Goal: Navigation & Orientation: Find specific page/section

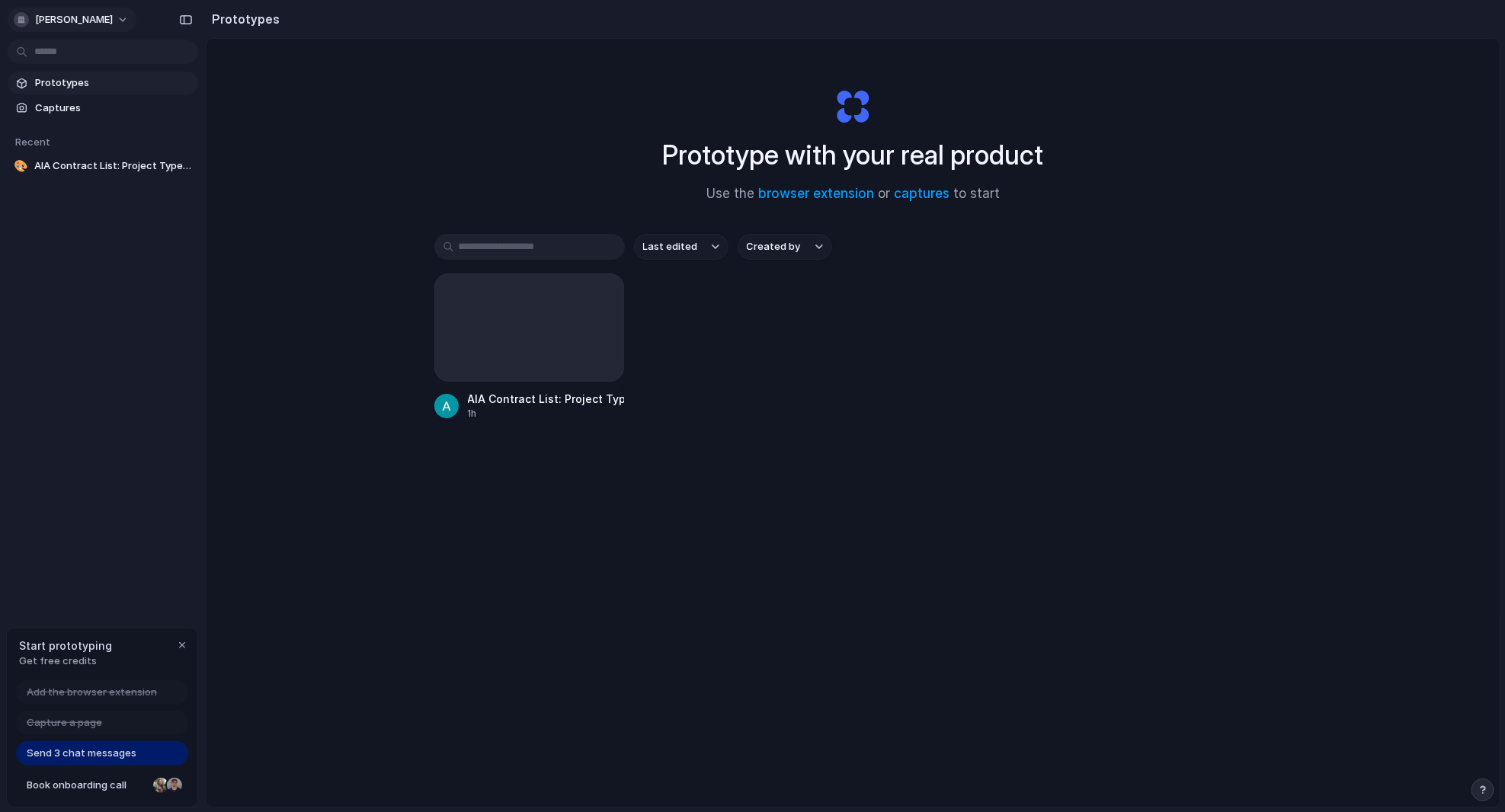
click at [63, 15] on span "[PERSON_NAME]" at bounding box center [73, 20] width 77 height 15
click at [57, 62] on li "Settings" at bounding box center [74, 53] width 127 height 24
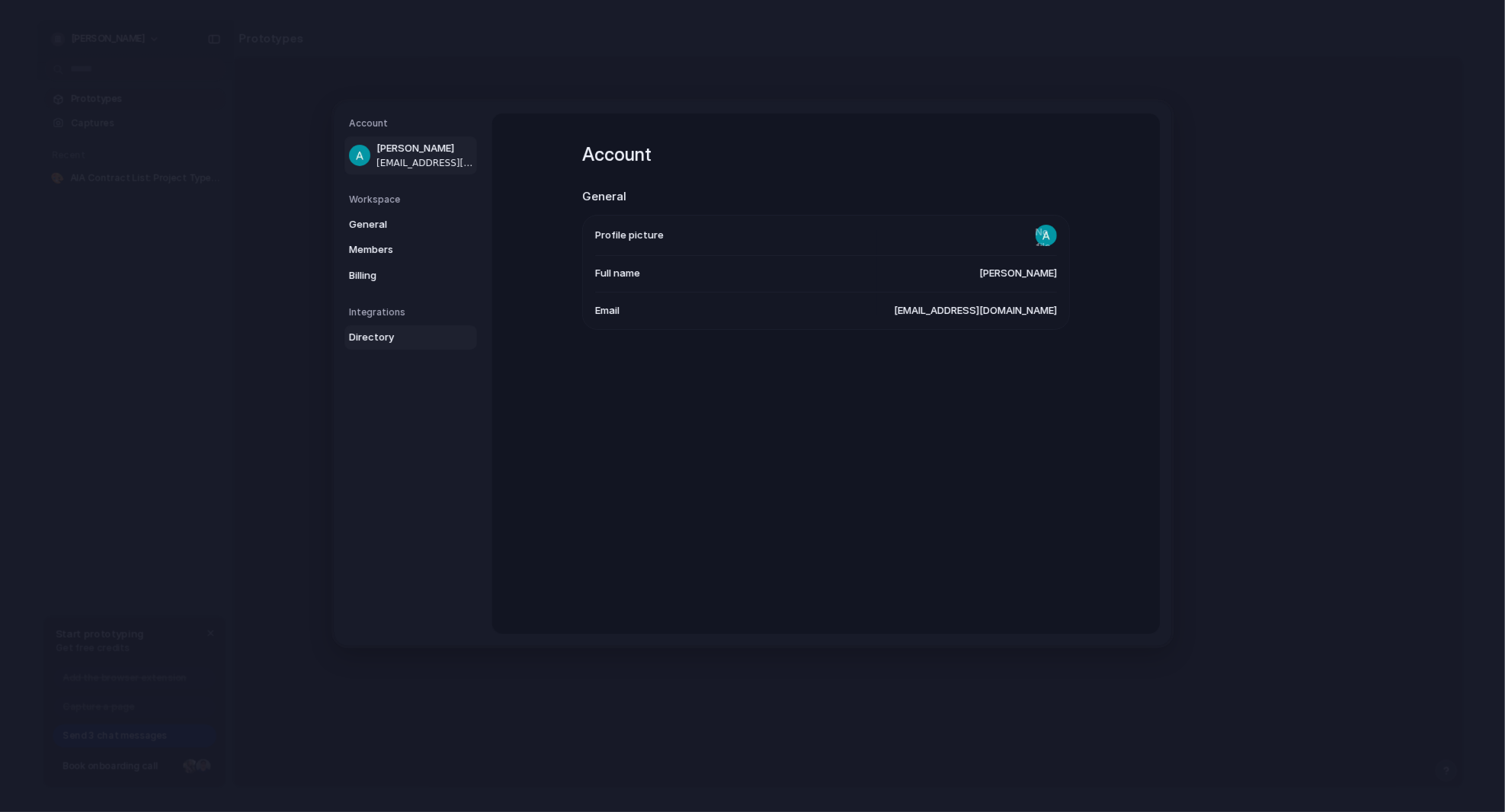
click at [370, 339] on span "Directory" at bounding box center [397, 337] width 97 height 15
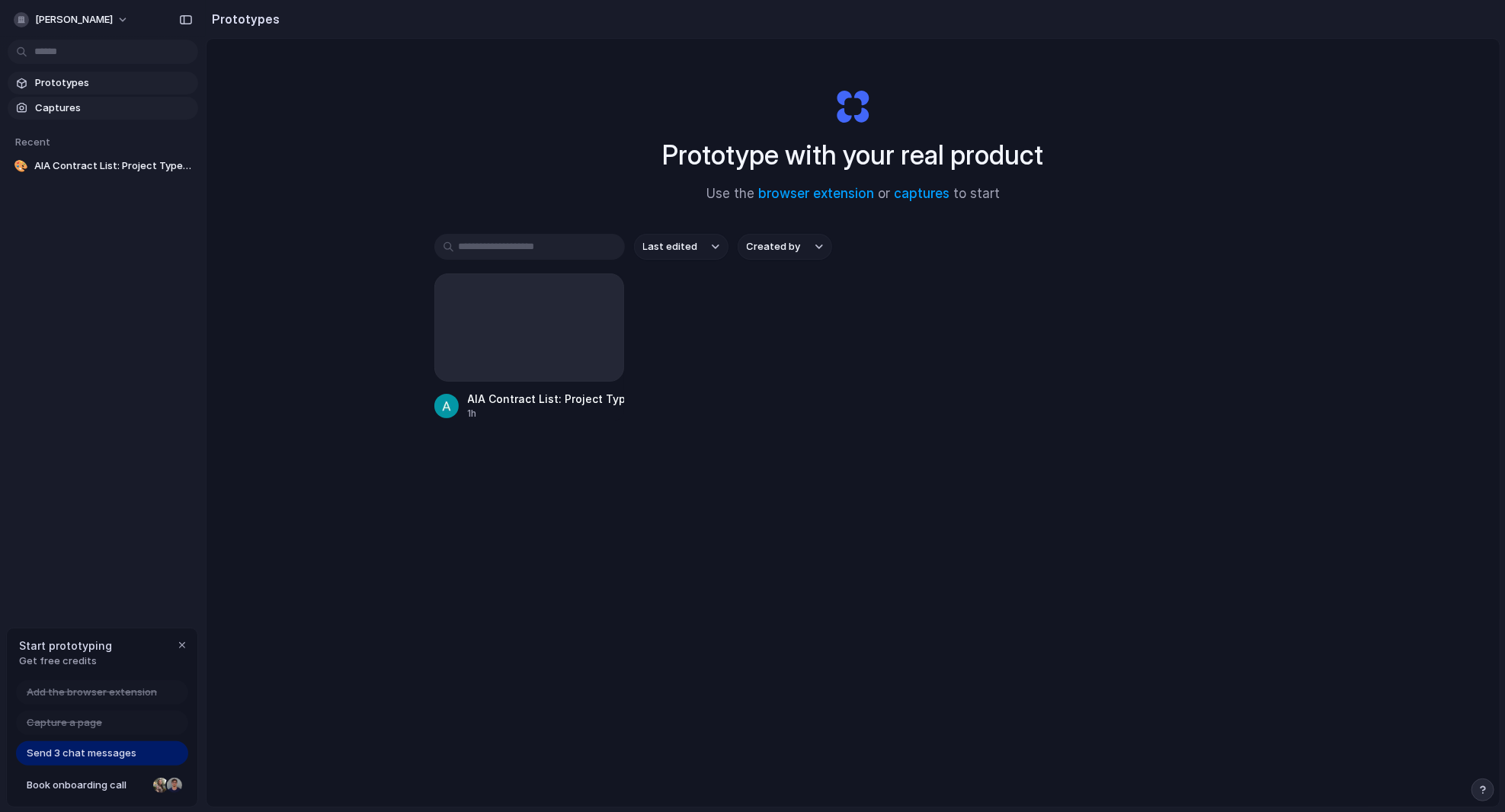
click at [73, 106] on span "Captures" at bounding box center [113, 108] width 157 height 15
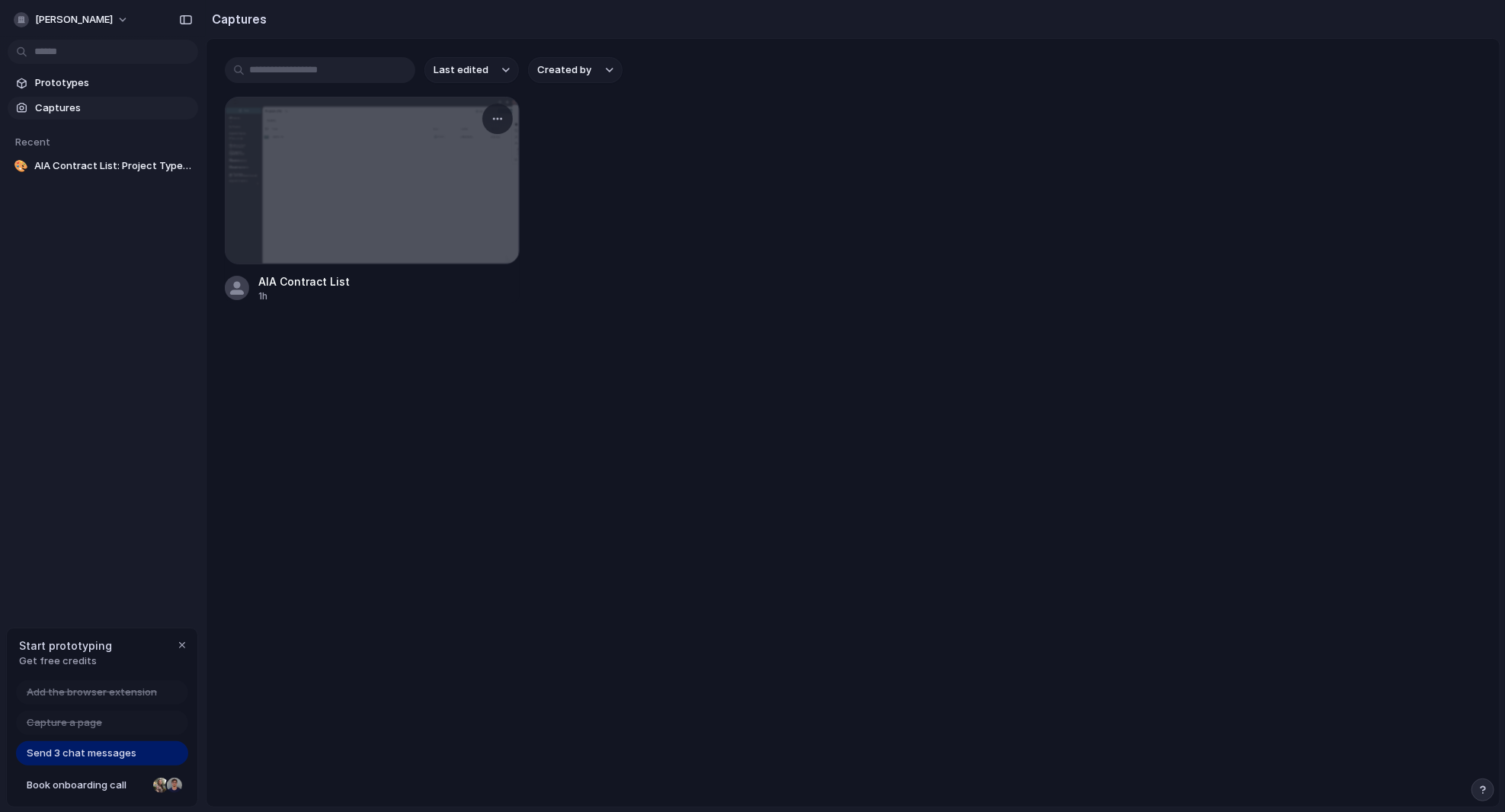
click at [333, 153] on div at bounding box center [372, 181] width 293 height 166
click at [372, 246] on div at bounding box center [372, 181] width 293 height 166
click at [372, 247] on div at bounding box center [372, 181] width 293 height 166
click at [370, 247] on div at bounding box center [372, 181] width 293 height 166
click at [499, 120] on div "button" at bounding box center [497, 118] width 12 height 12
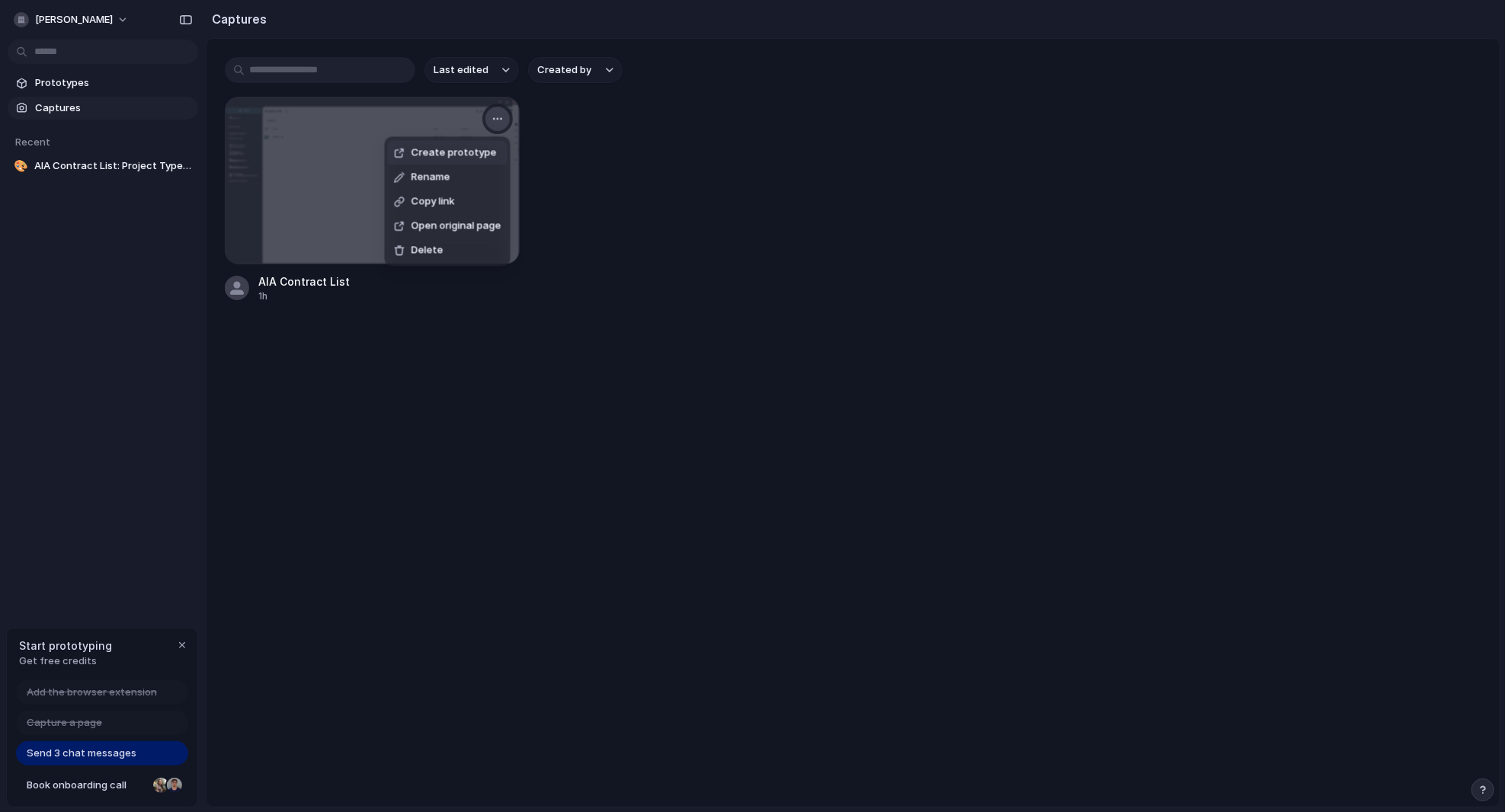
click at [499, 120] on div "Create prototype Rename Copy link Open original page Delete" at bounding box center [752, 406] width 1505 height 812
